Goal: Task Accomplishment & Management: Complete application form

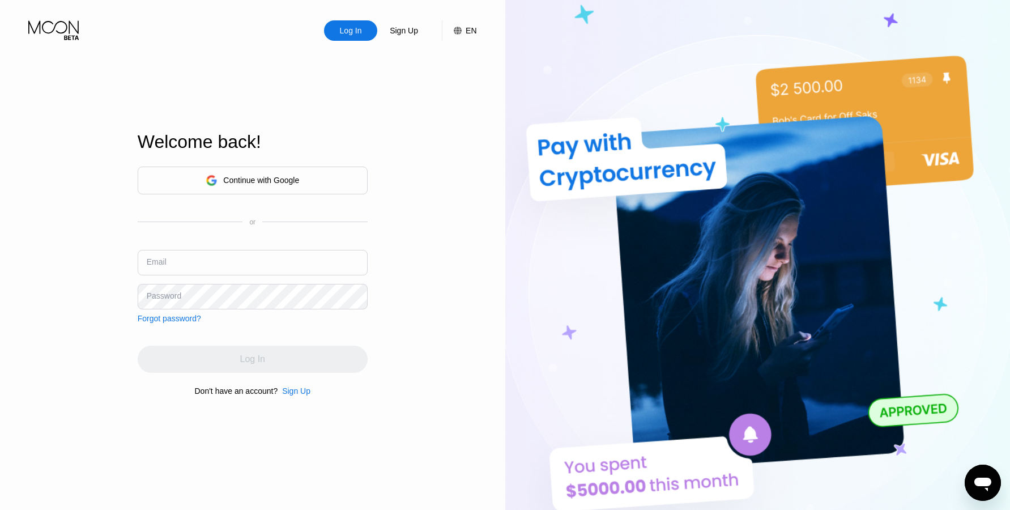
click at [293, 394] on div "Sign Up" at bounding box center [296, 390] width 28 height 9
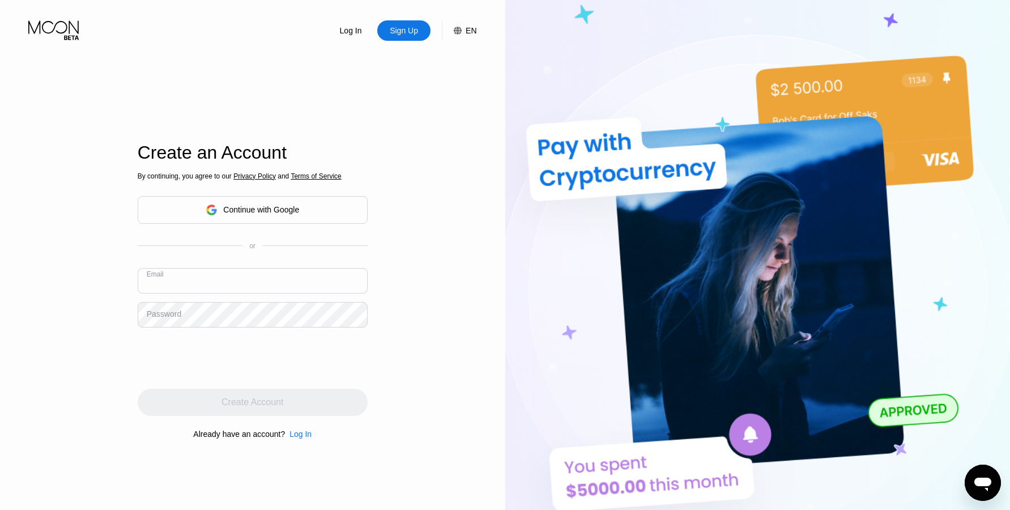
click at [247, 288] on input "text" at bounding box center [253, 281] width 230 height 26
paste input "[EMAIL_ADDRESS][DOMAIN_NAME]"
type input "[EMAIL_ADDRESS][DOMAIN_NAME]"
drag, startPoint x: 400, startPoint y: 490, endPoint x: 396, endPoint y: 484, distance: 6.9
click at [400, 489] on div "Log In Sign Up EN Language English Save Create an Account By continuing, you ag…" at bounding box center [252, 280] width 505 height 561
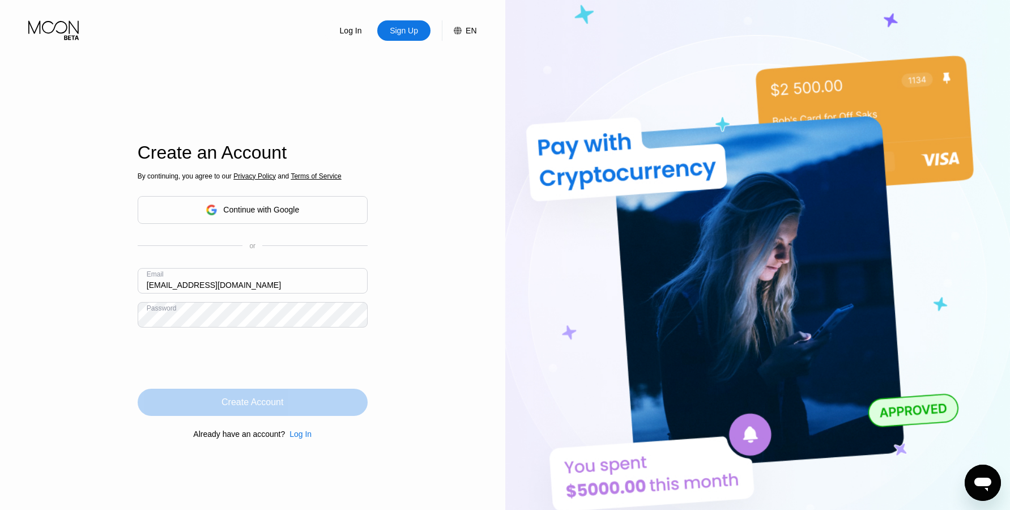
click at [326, 411] on div "Create Account" at bounding box center [253, 402] width 230 height 27
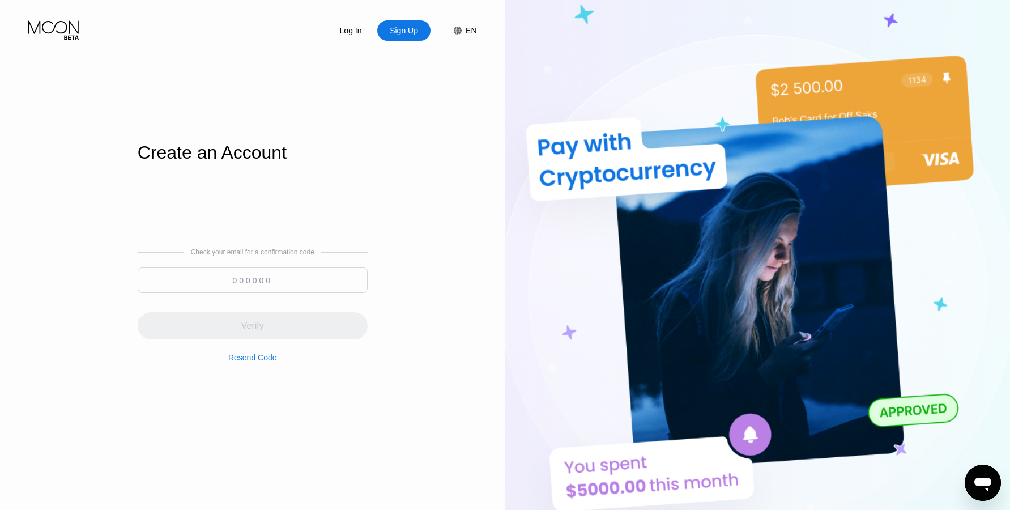
click at [255, 280] on input at bounding box center [253, 280] width 230 height 26
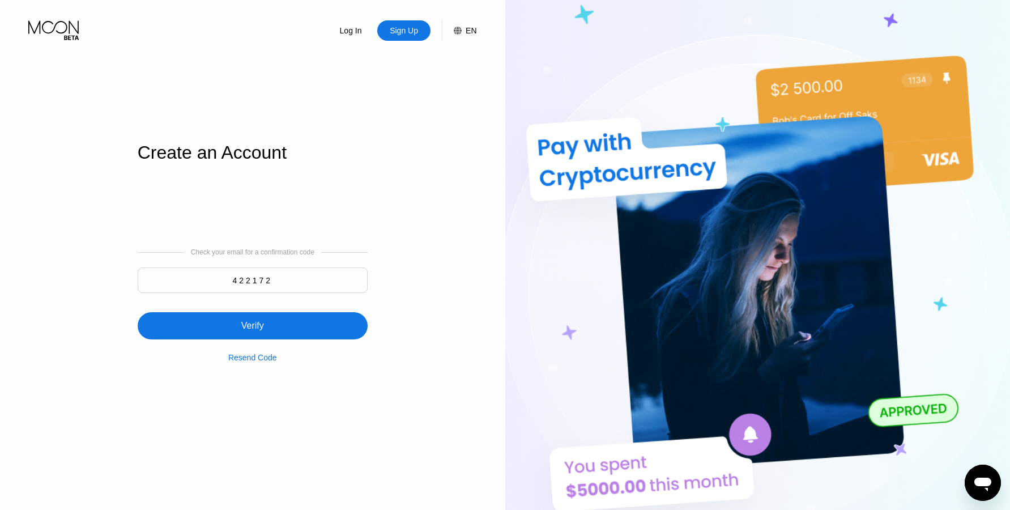
type input "422172"
click at [261, 329] on div "Verify" at bounding box center [252, 325] width 23 height 11
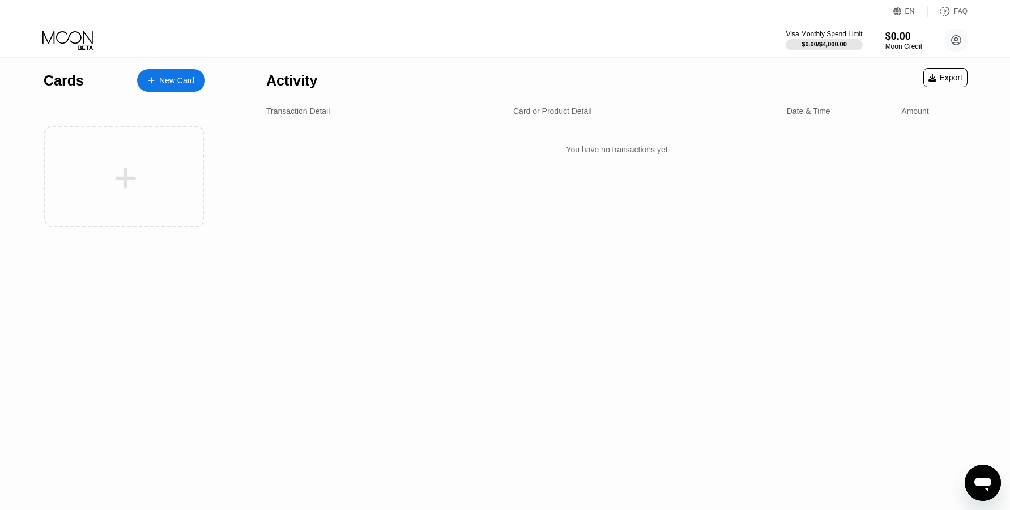
click at [177, 79] on div "New Card" at bounding box center [176, 81] width 35 height 10
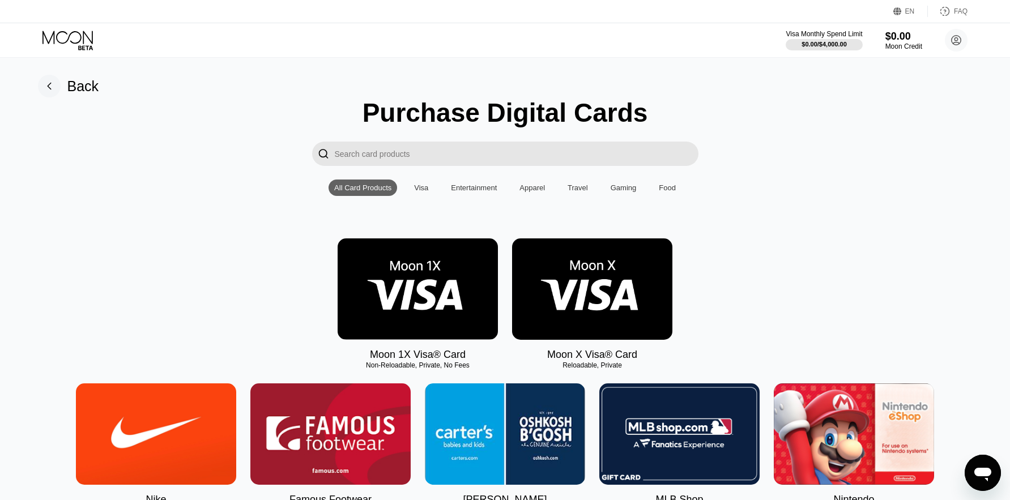
click at [632, 291] on img at bounding box center [592, 289] width 160 height 101
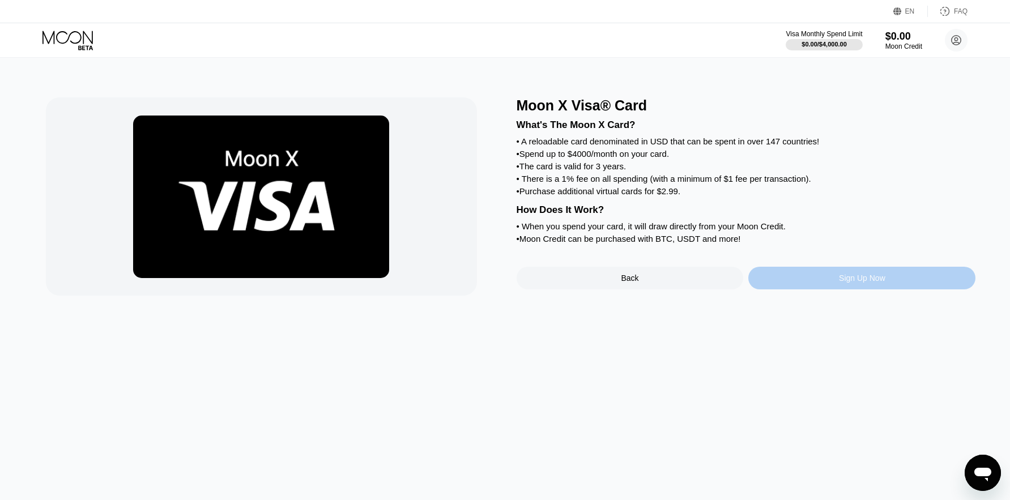
click at [828, 290] on div "Sign Up Now" at bounding box center [862, 278] width 227 height 23
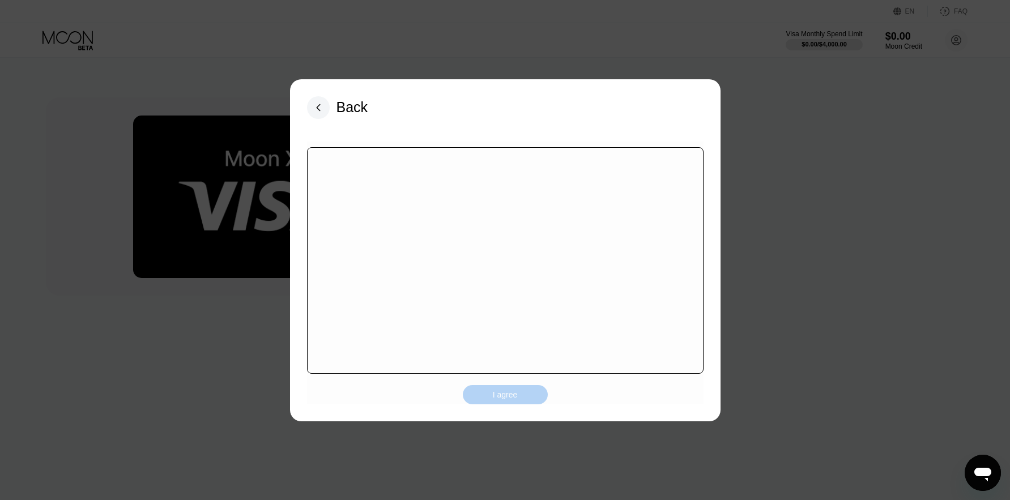
click at [530, 396] on div "I agree" at bounding box center [505, 394] width 85 height 19
